Goal: Task Accomplishment & Management: Manage account settings

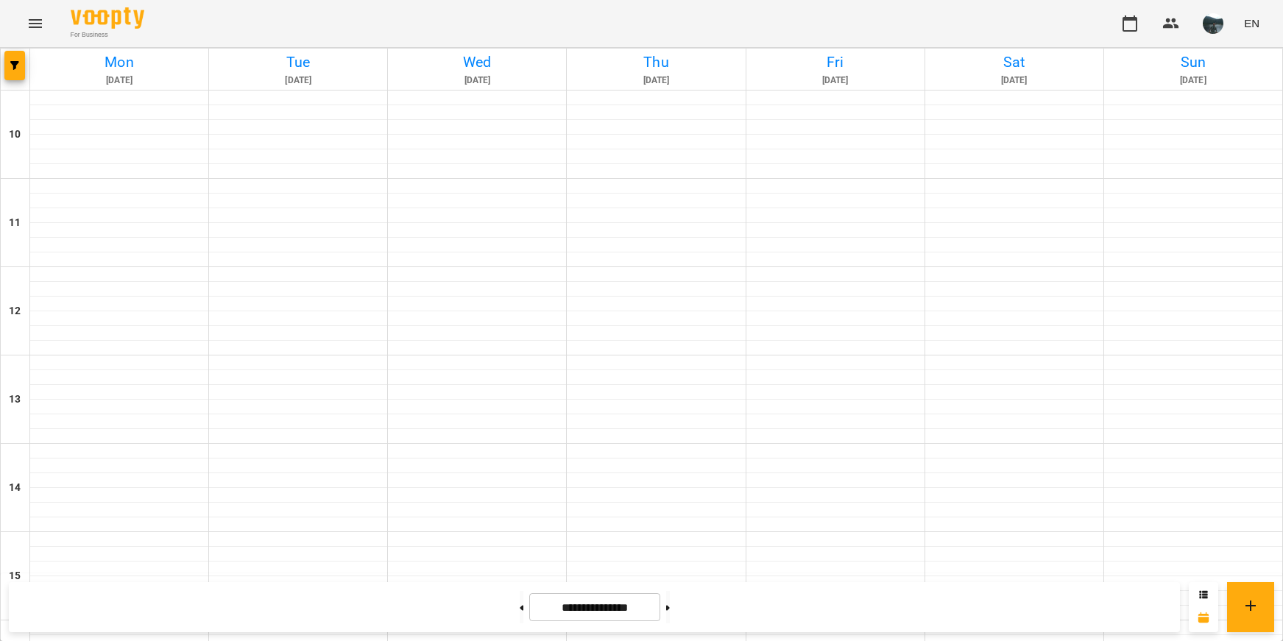
click at [30, 32] on icon "Menu" at bounding box center [36, 24] width 18 height 18
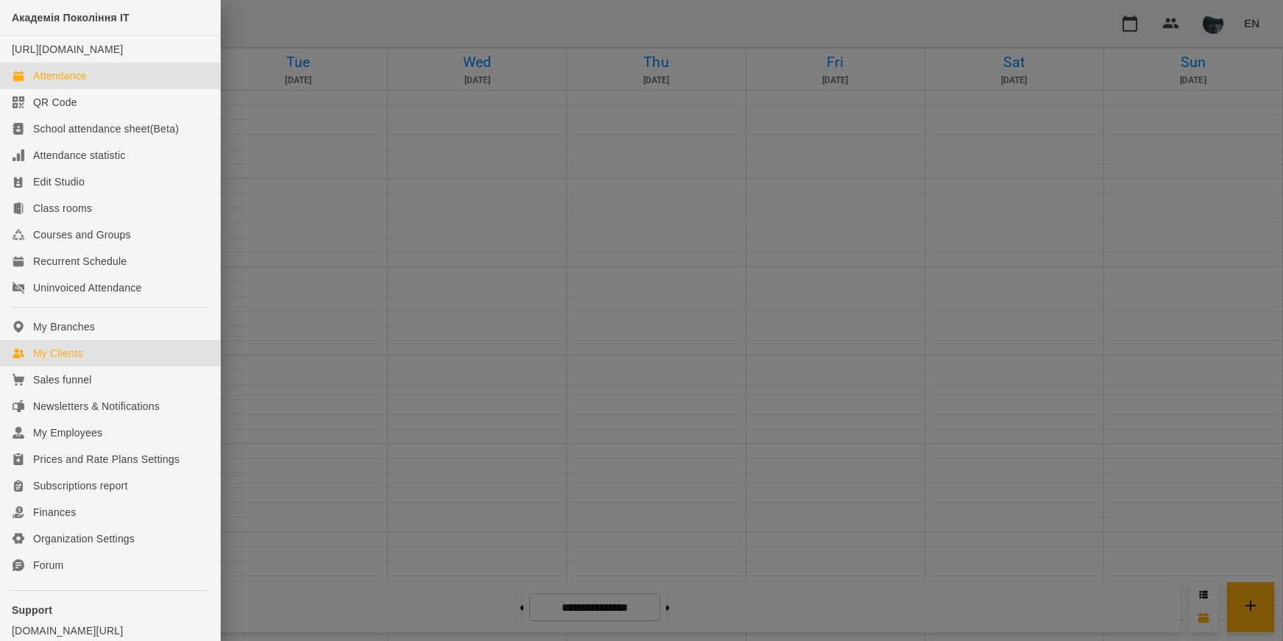
click at [54, 367] on link "My Clients" at bounding box center [110, 353] width 220 height 27
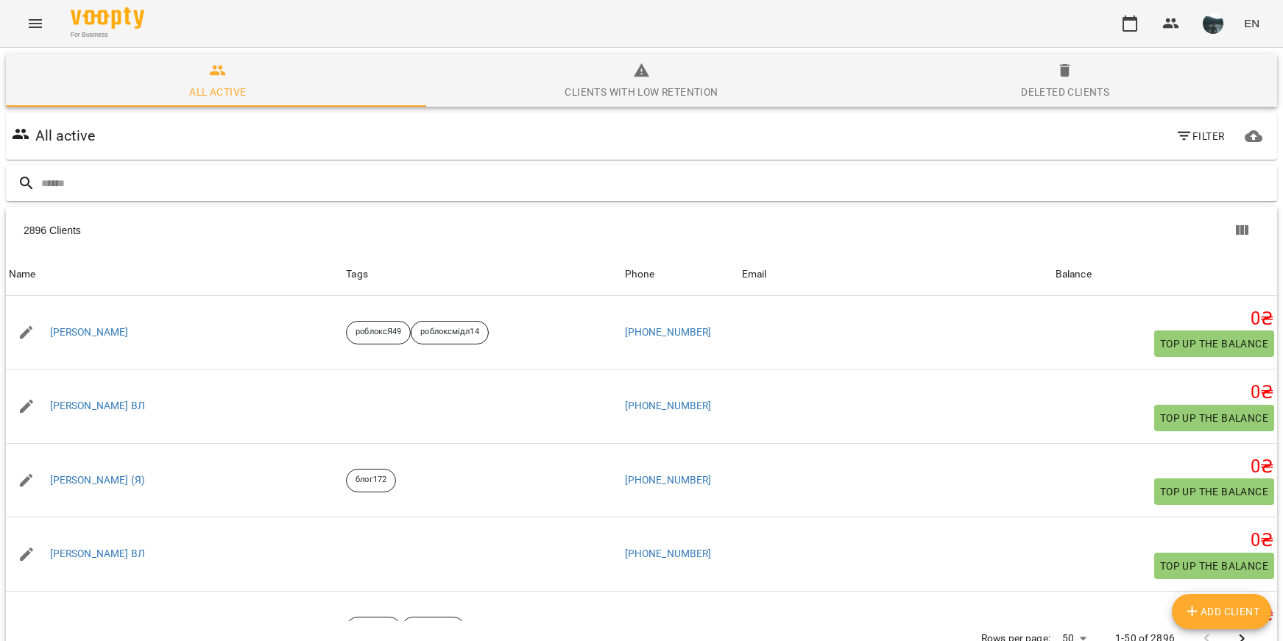
click at [299, 187] on input "text" at bounding box center [656, 184] width 1230 height 24
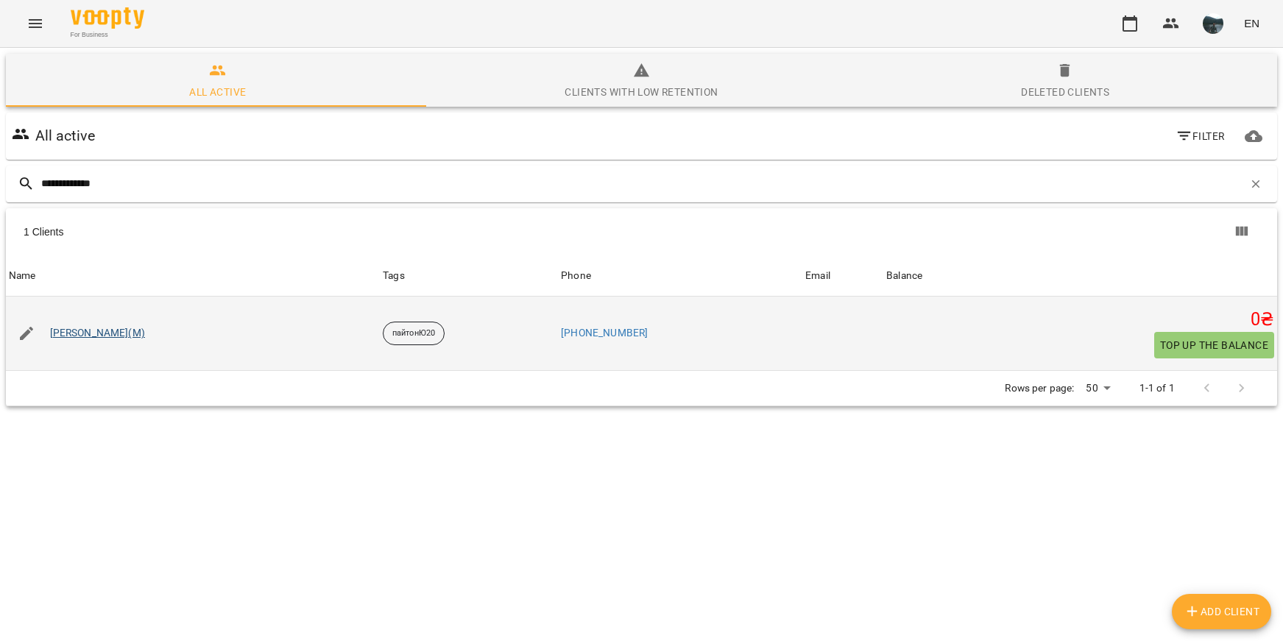
type input "**********"
click at [108, 331] on link "[PERSON_NAME](М)" at bounding box center [97, 333] width 95 height 15
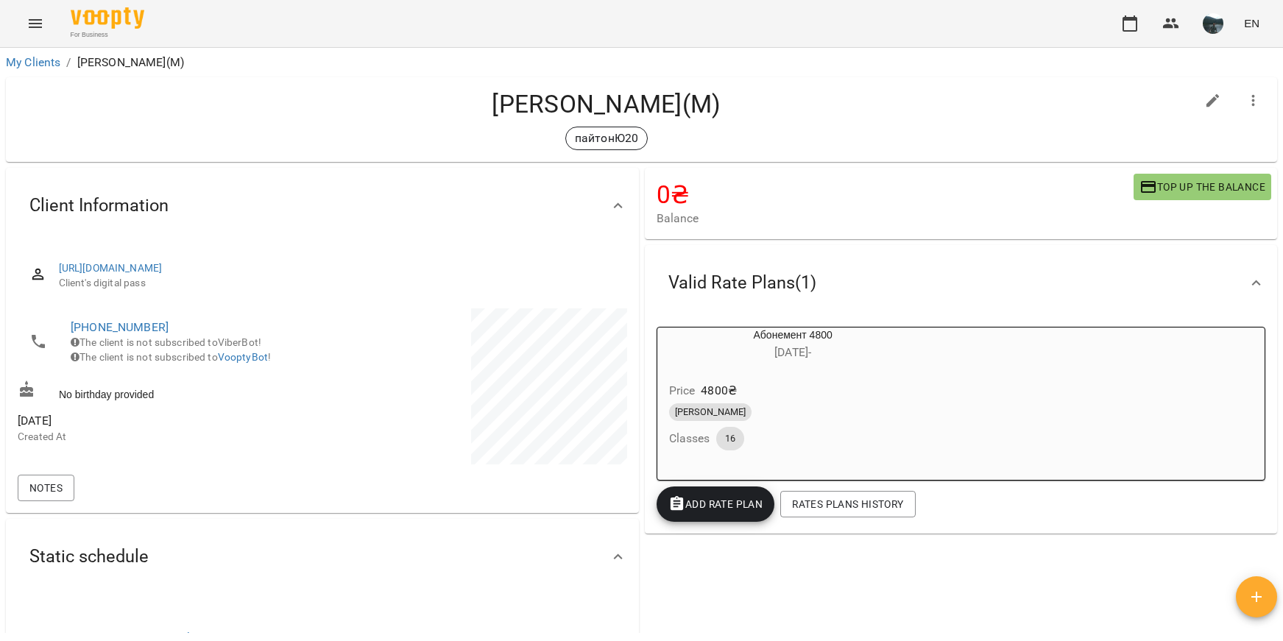
click at [1245, 101] on icon "button" at bounding box center [1254, 101] width 18 height 18
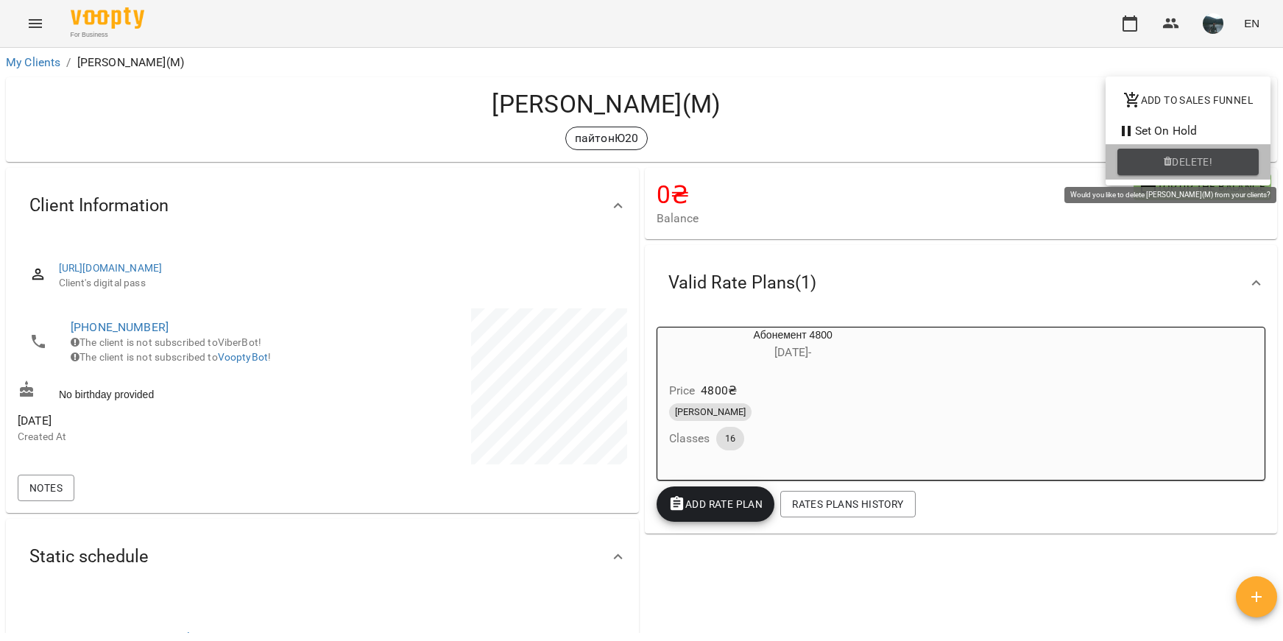
click at [1177, 161] on span "Delete!" at bounding box center [1192, 162] width 40 height 18
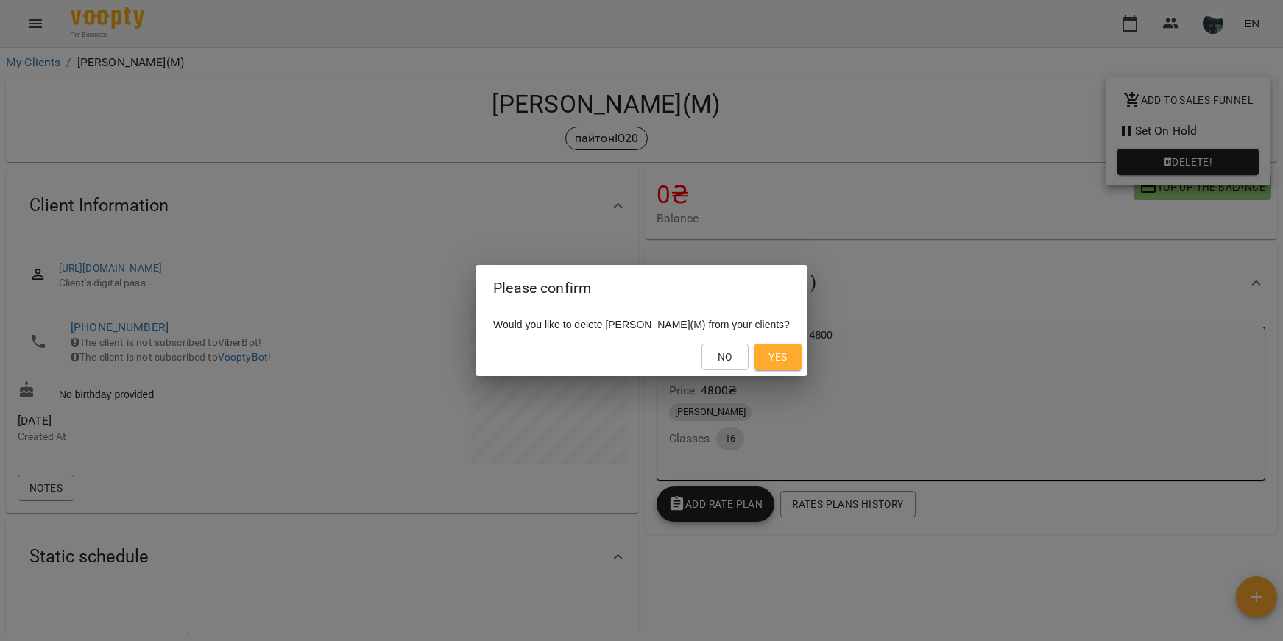
click at [787, 355] on span "Yes" at bounding box center [778, 357] width 18 height 18
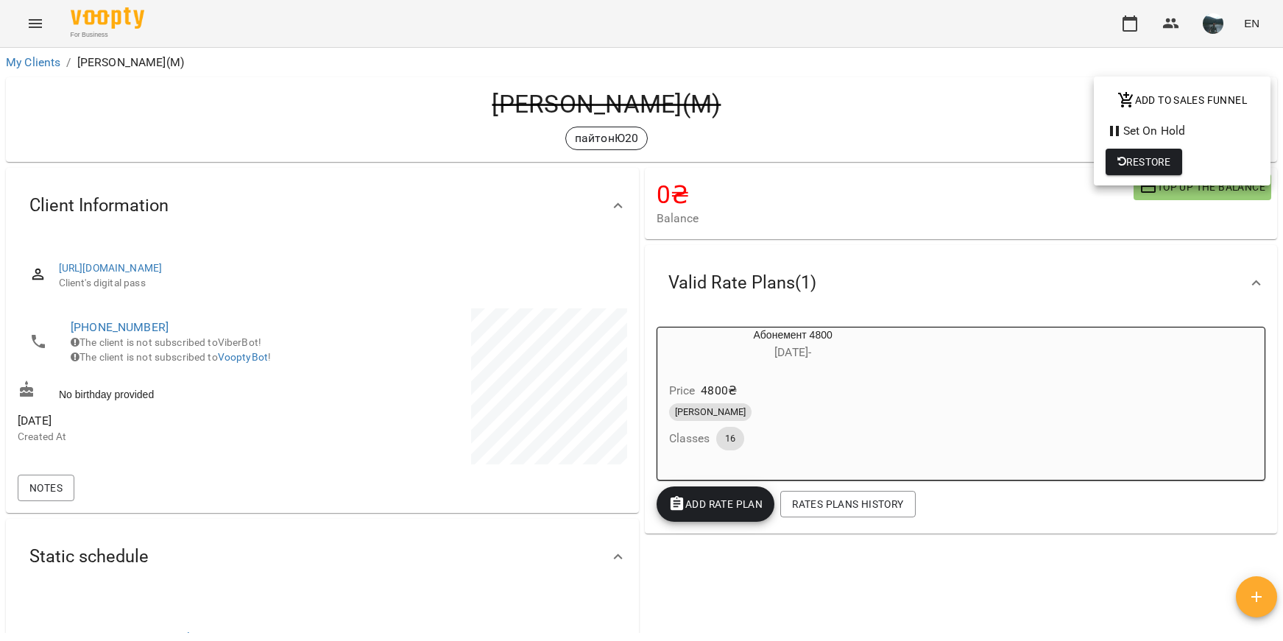
click at [31, 30] on div at bounding box center [641, 320] width 1283 height 641
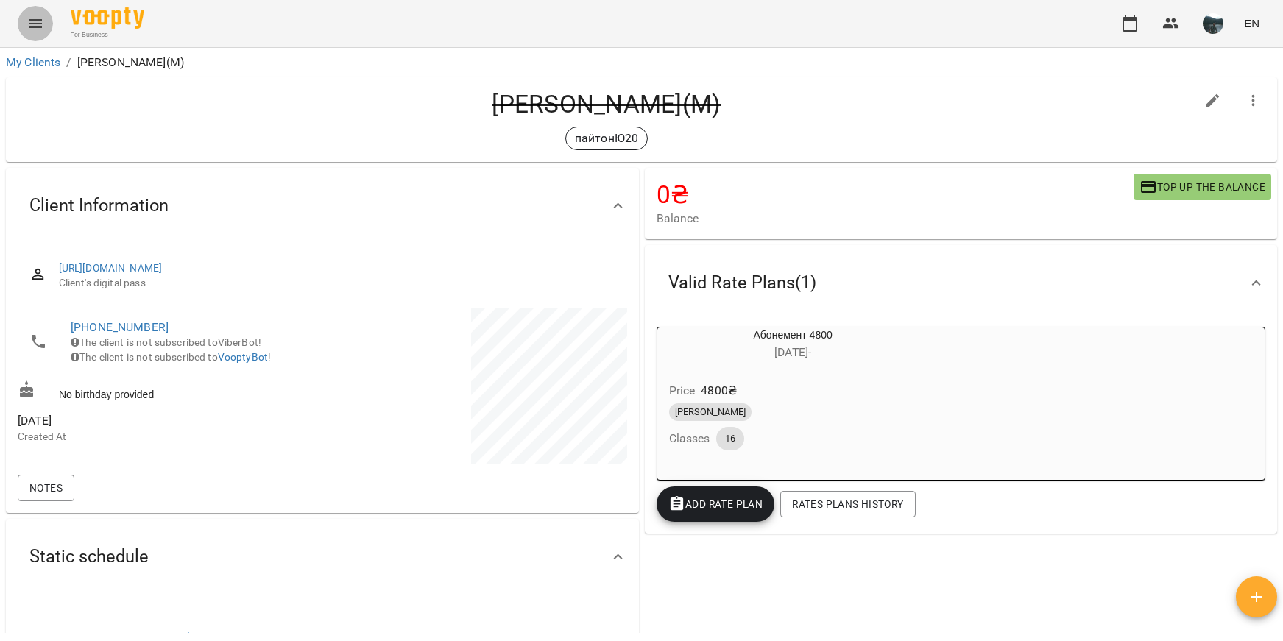
click at [34, 26] on icon "Menu" at bounding box center [36, 24] width 18 height 18
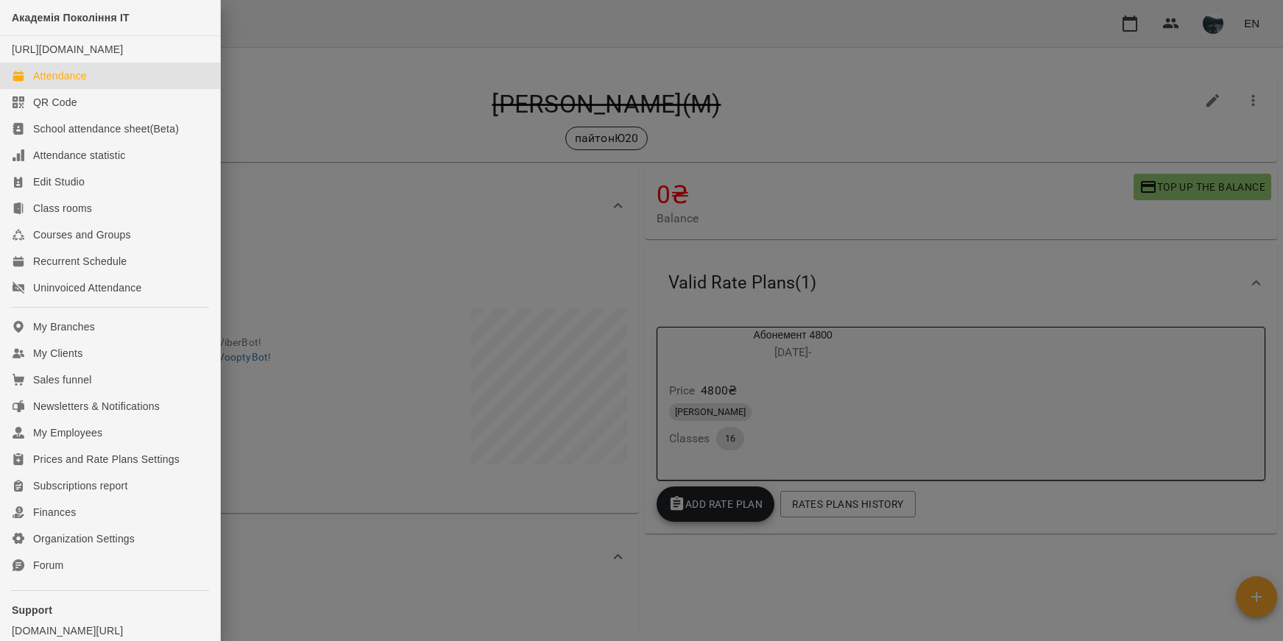
click at [46, 89] on link "Attendance" at bounding box center [110, 76] width 220 height 27
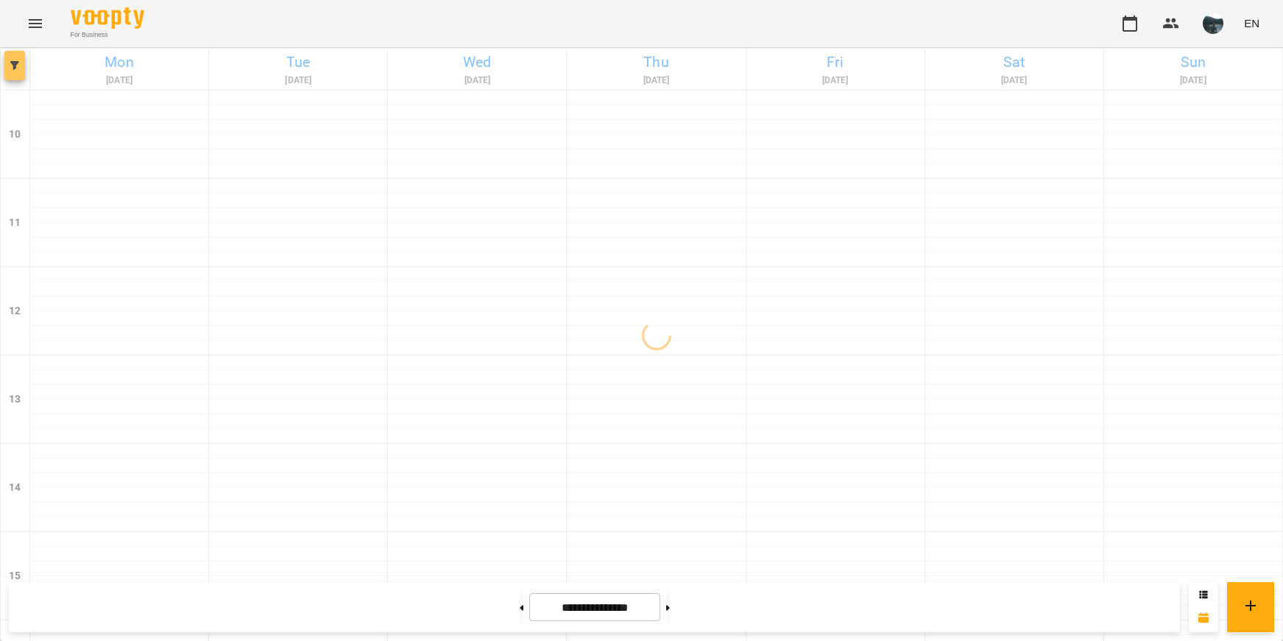
click at [14, 66] on icon "button" at bounding box center [14, 65] width 9 height 9
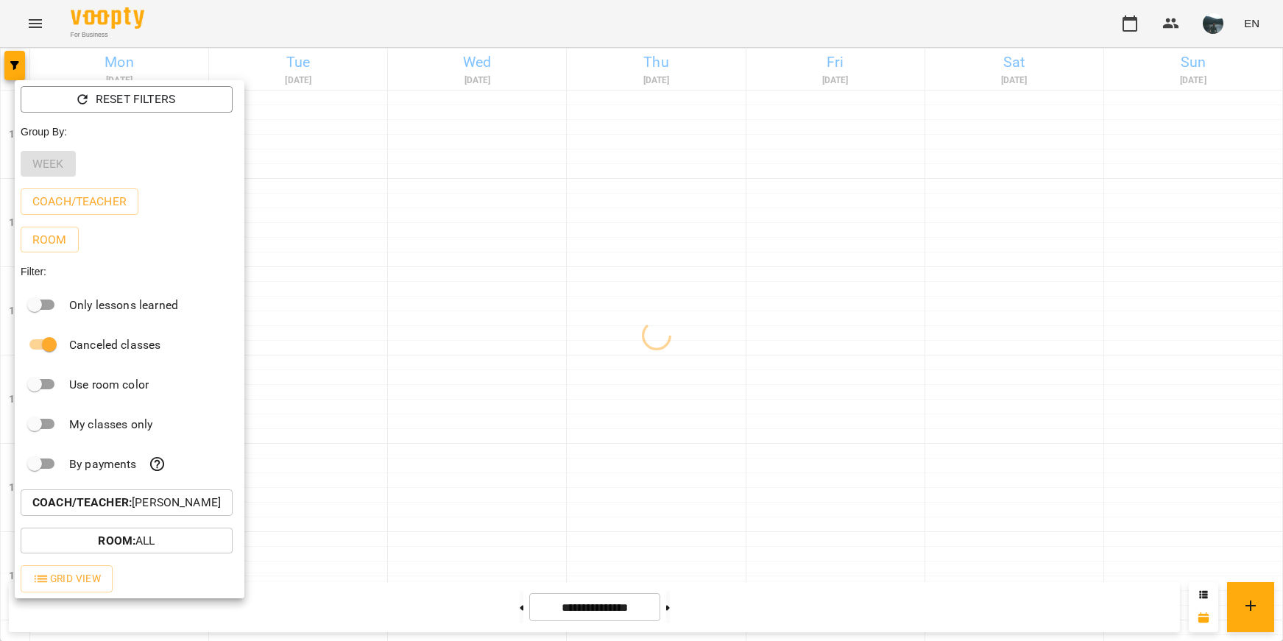
click at [158, 494] on button "Coach/Teacher : [PERSON_NAME]" at bounding box center [127, 503] width 212 height 27
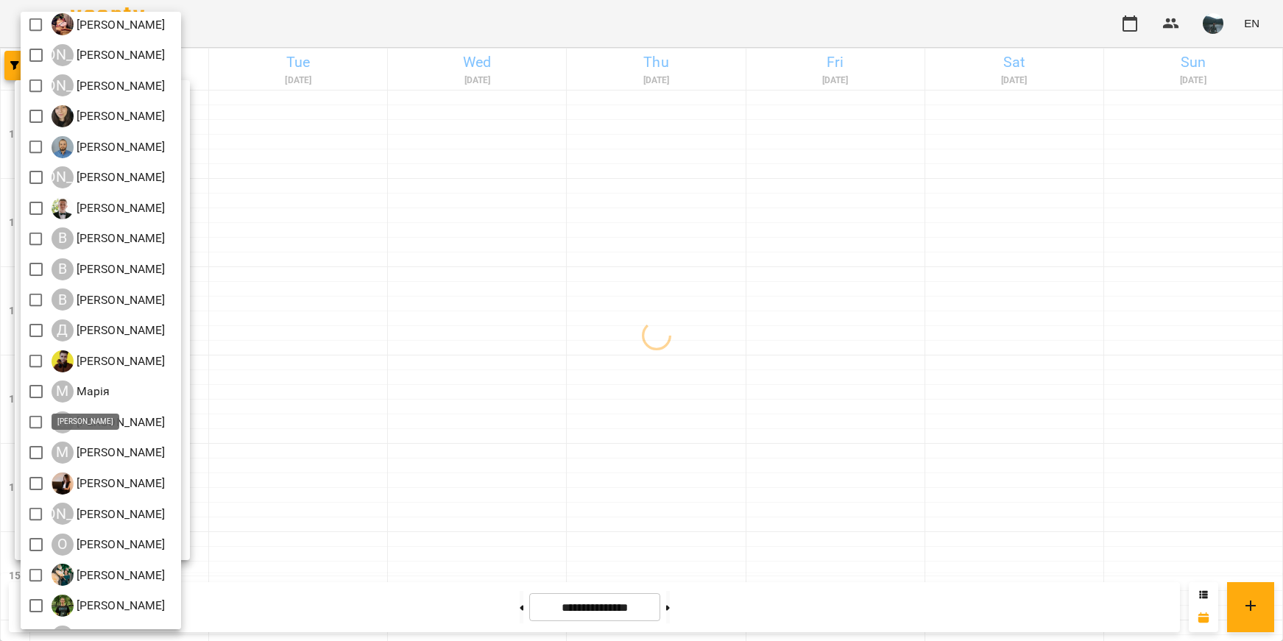
scroll to position [74, 0]
drag, startPoint x: 405, startPoint y: 471, endPoint x: 441, endPoint y: 475, distance: 36.3
click at [441, 475] on div at bounding box center [641, 320] width 1283 height 641
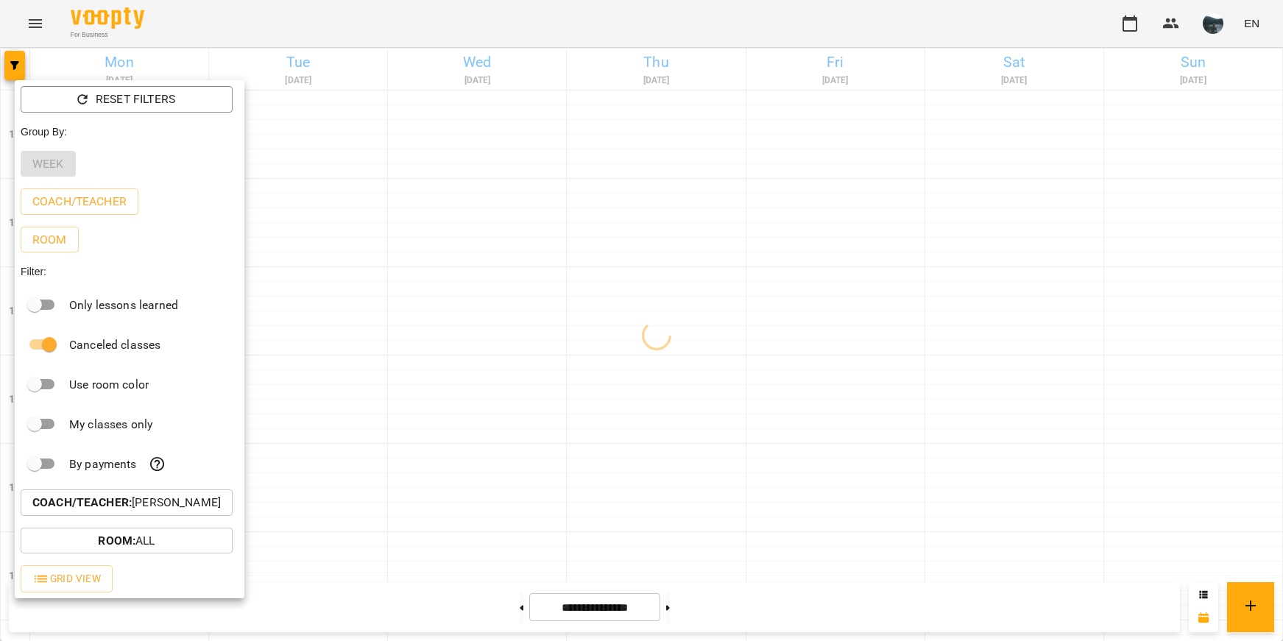
click at [441, 475] on div at bounding box center [641, 320] width 1283 height 641
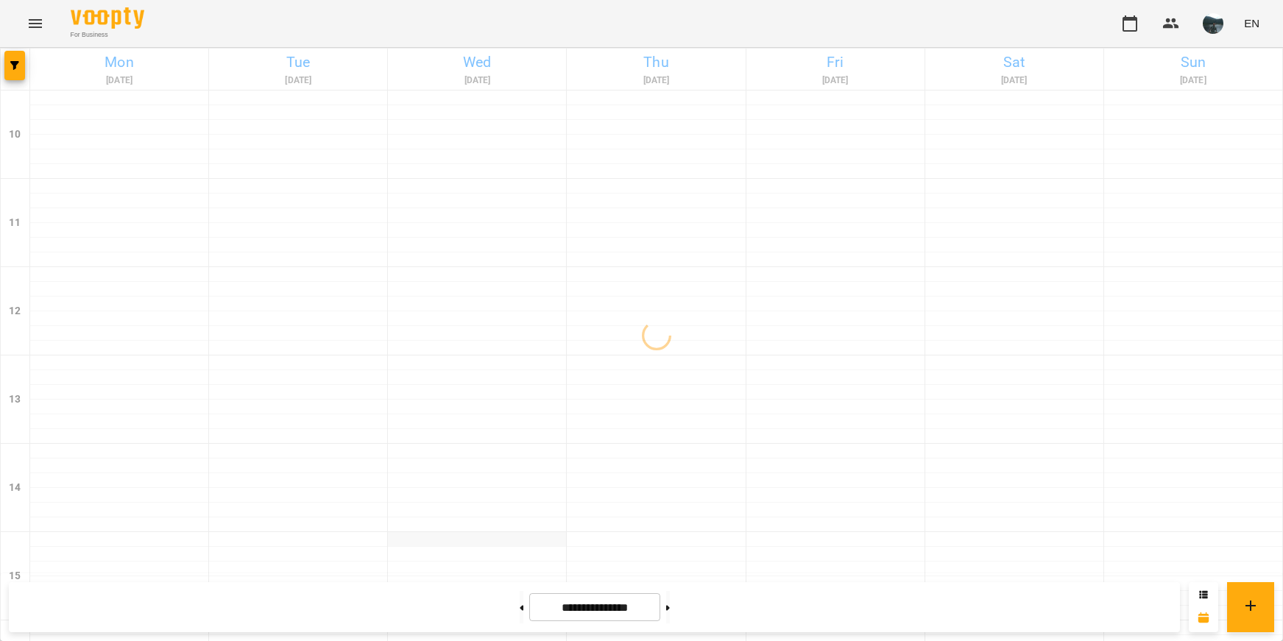
click at [426, 535] on div at bounding box center [477, 539] width 178 height 15
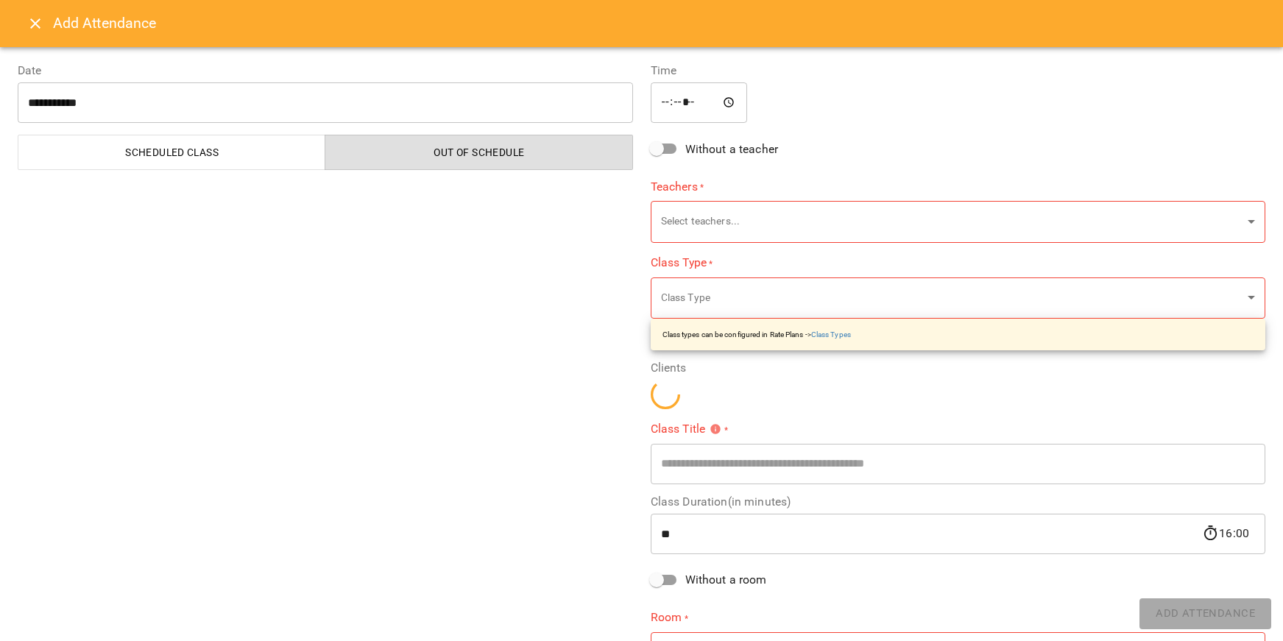
type input "**********"
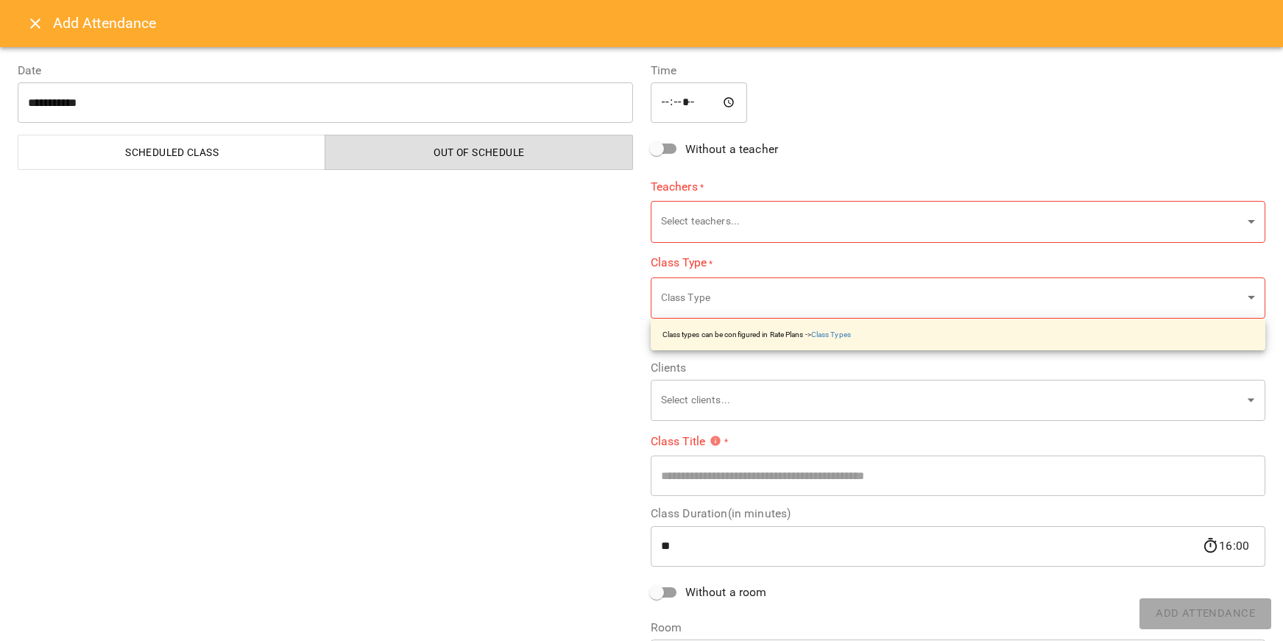
click at [31, 25] on icon "Close" at bounding box center [36, 24] width 18 height 18
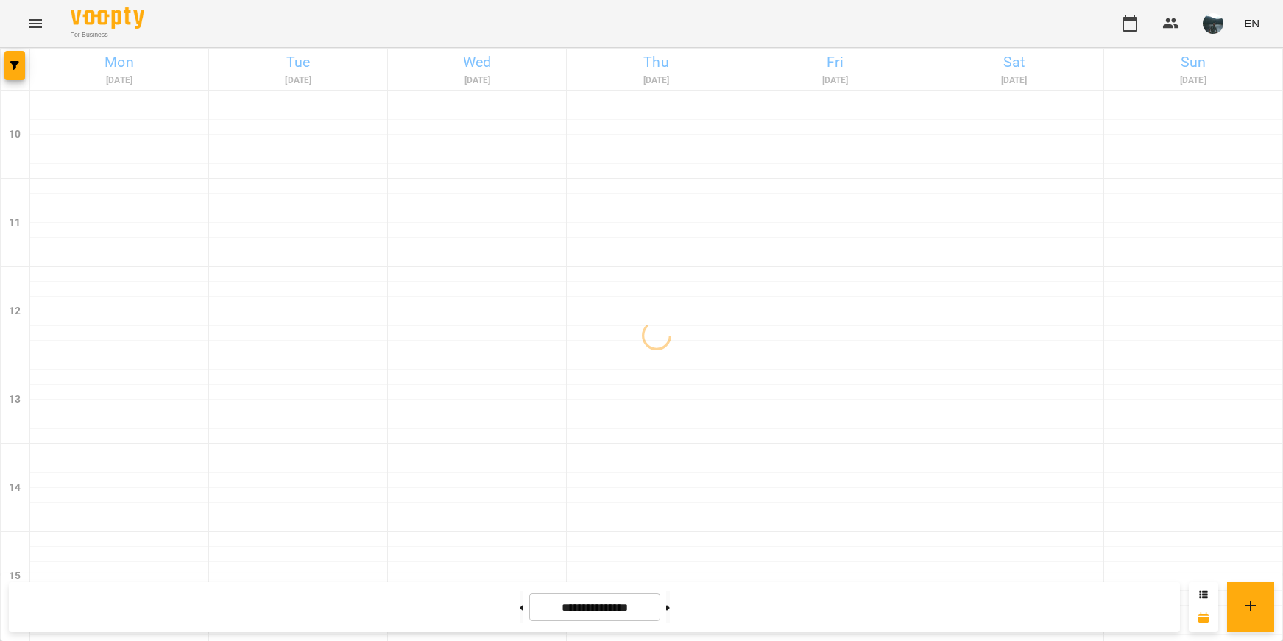
scroll to position [515, 0]
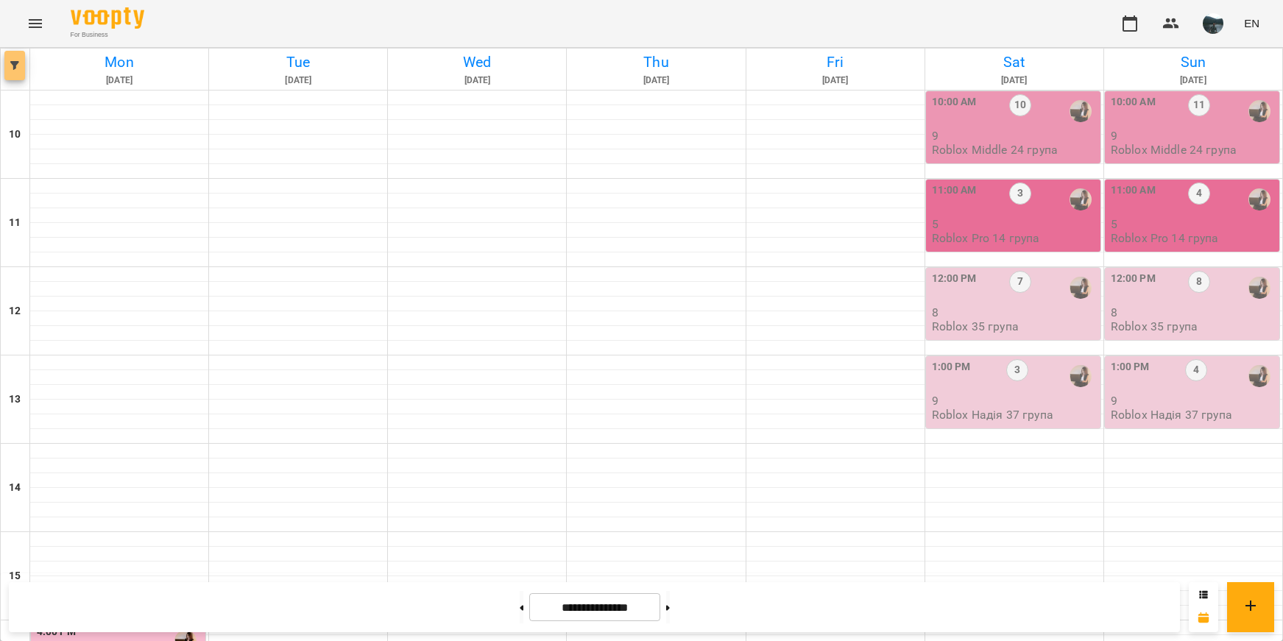
click at [10, 66] on span "button" at bounding box center [14, 65] width 21 height 9
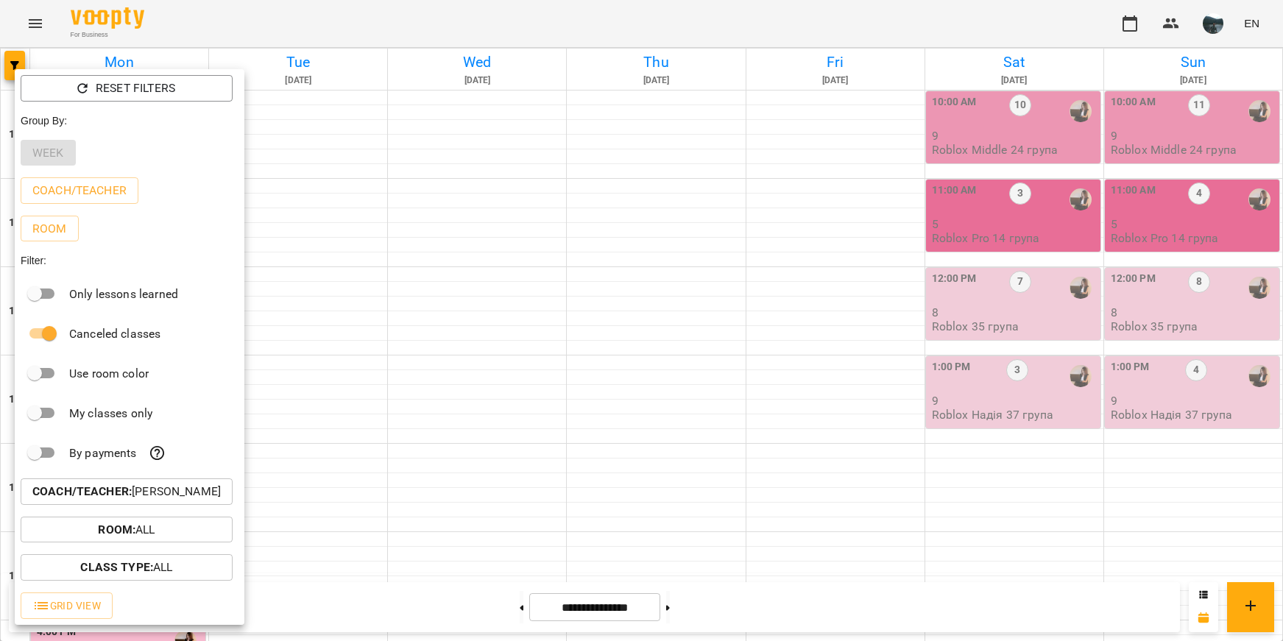
click at [134, 498] on p "Coach/Teacher : [PERSON_NAME]" at bounding box center [126, 492] width 189 height 18
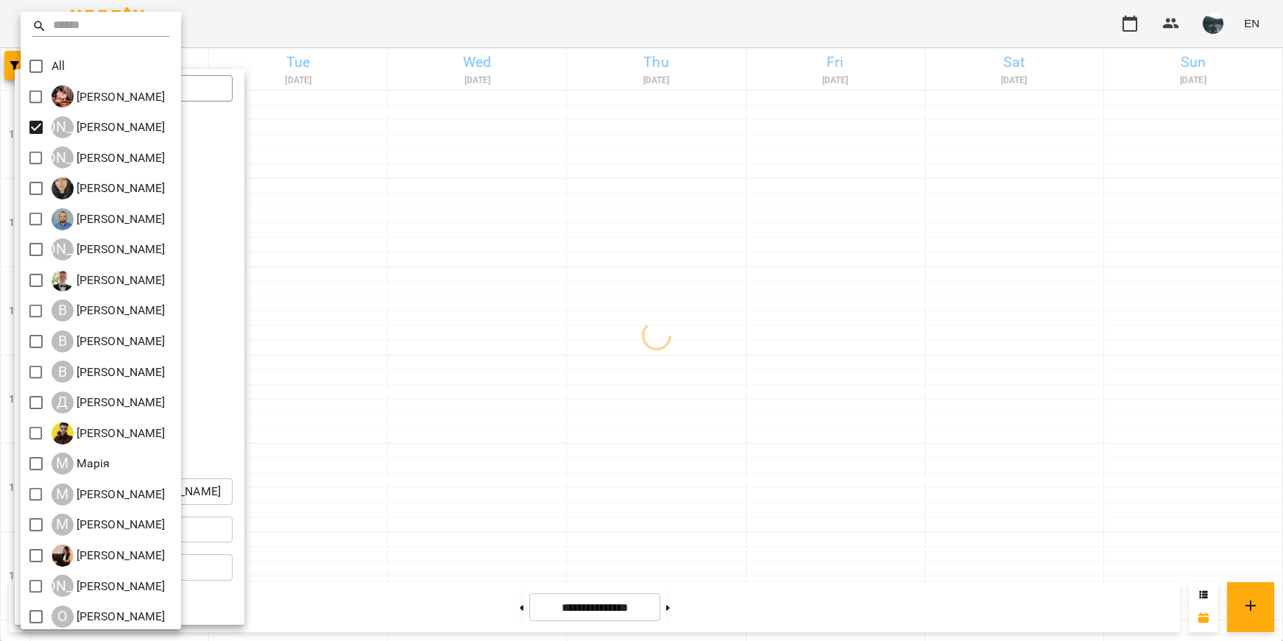
click at [486, 311] on div at bounding box center [641, 320] width 1283 height 641
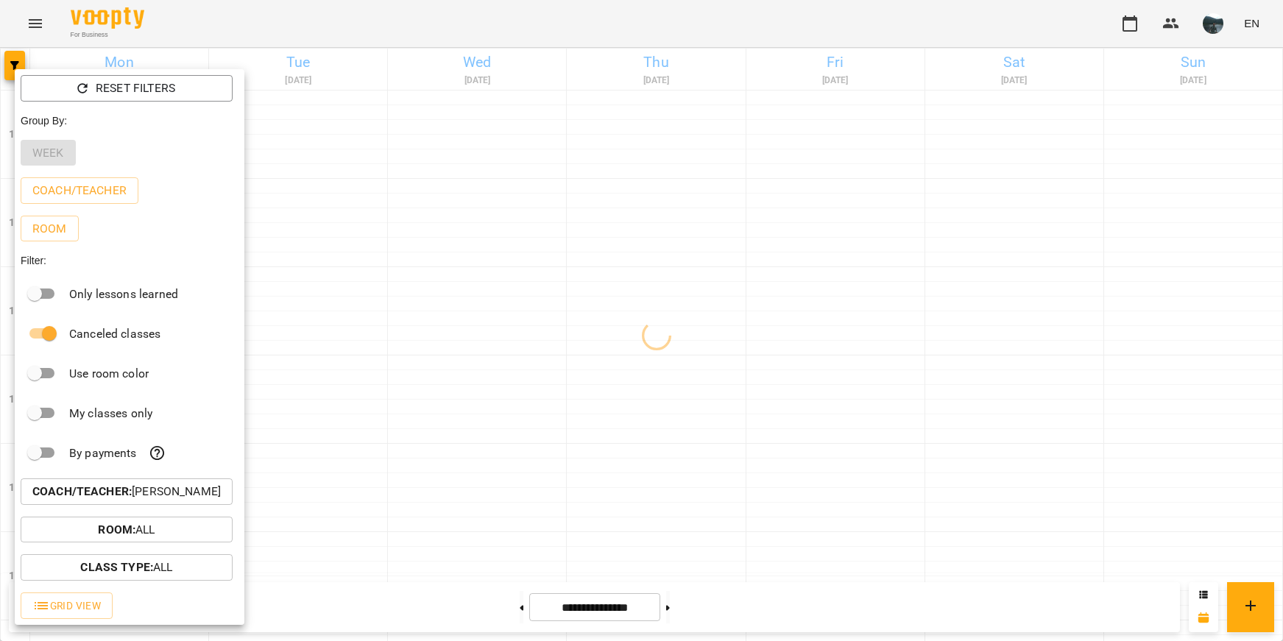
click at [486, 311] on div at bounding box center [641, 320] width 1283 height 641
